Goal: Connect with others: Connect with others

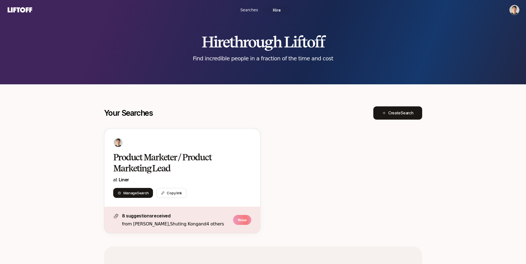
scroll to position [119, 0]
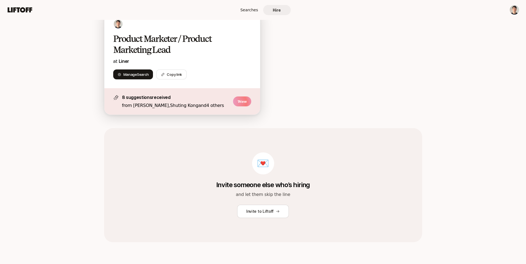
click at [188, 53] on h2 "Product Marketer / Product Marketing Lead" at bounding box center [176, 44] width 126 height 22
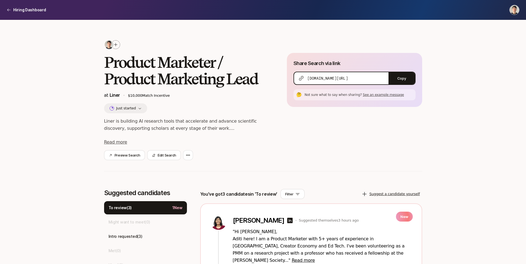
scroll to position [136, 0]
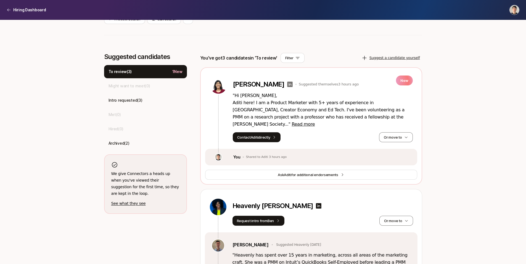
click at [287, 84] on icon at bounding box center [290, 85] width 6 height 6
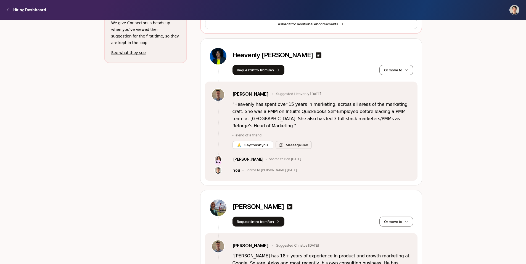
scroll to position [254, 0]
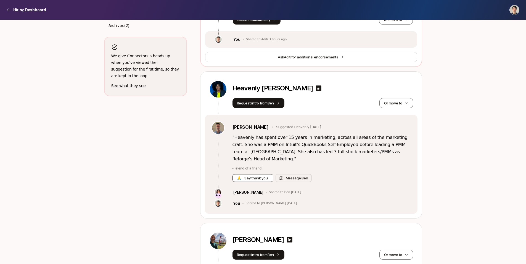
click at [237, 176] on span "🙏" at bounding box center [239, 179] width 4 height 6
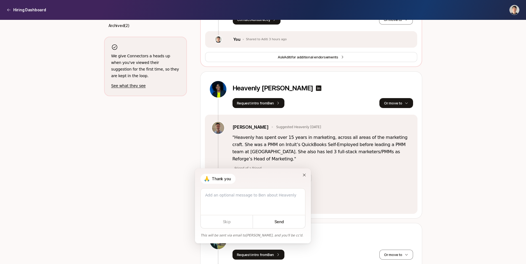
type textarea "x"
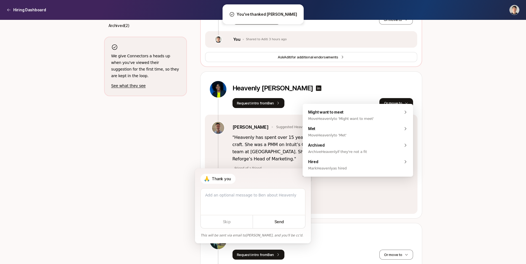
click at [388, 98] on button "Or move to" at bounding box center [395, 103] width 33 height 10
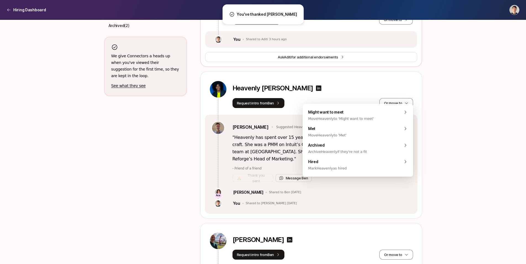
click at [331, 88] on div "Heavenly [PERSON_NAME]" at bounding box center [322, 90] width 181 height 18
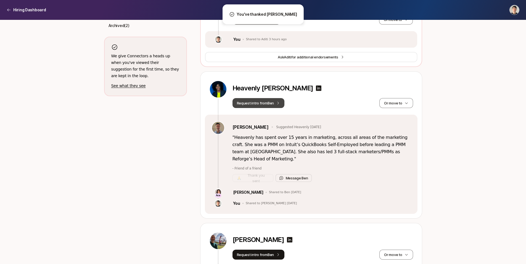
click at [276, 98] on button "Request intro from [PERSON_NAME]" at bounding box center [258, 103] width 52 height 10
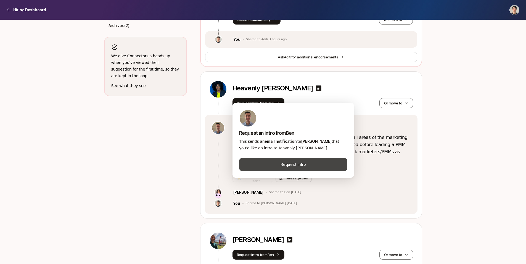
click at [300, 171] on button "Request intro" at bounding box center [293, 164] width 108 height 13
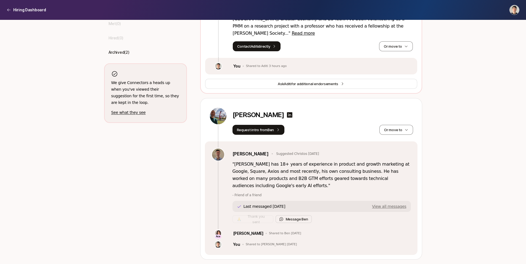
scroll to position [220, 0]
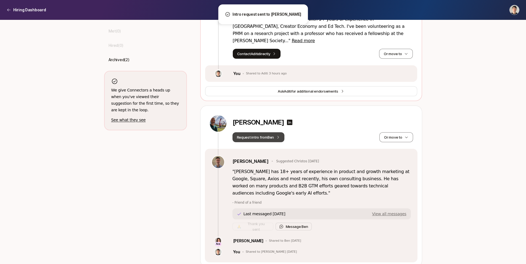
click at [265, 133] on button "Request intro from [PERSON_NAME]" at bounding box center [258, 138] width 52 height 10
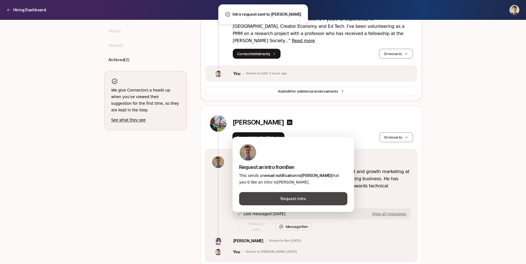
click at [273, 199] on button "Request intro" at bounding box center [293, 198] width 108 height 13
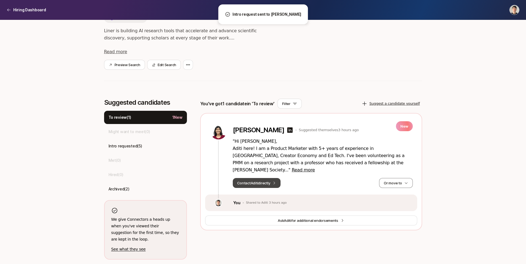
scroll to position [84, 0]
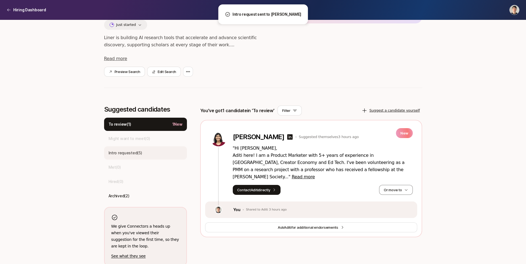
click at [128, 157] on div "Intro requested ( 5 )" at bounding box center [145, 153] width 83 height 13
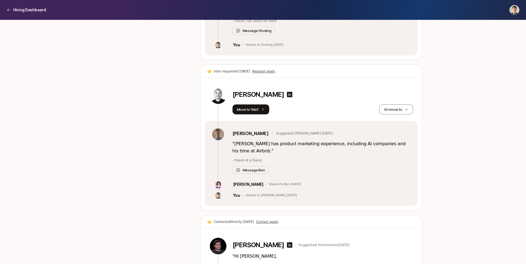
scroll to position [709, 0]
